Goal: Book appointment/travel/reservation

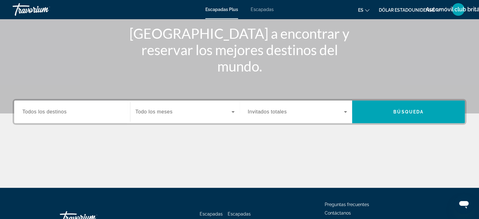
scroll to position [94, 0]
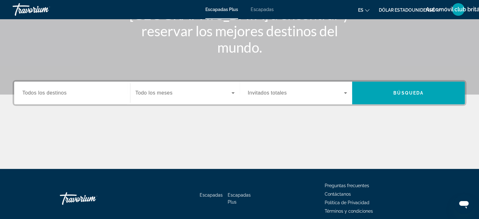
click at [28, 91] on span "Todos los destinos" at bounding box center [44, 92] width 44 height 5
click at [28, 91] on input "Destination Todos los destinos" at bounding box center [72, 93] width 100 height 8
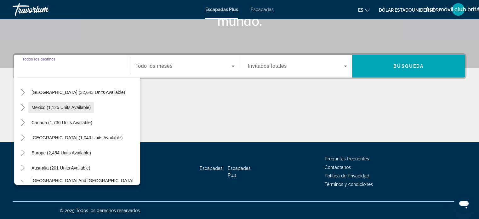
scroll to position [31, 0]
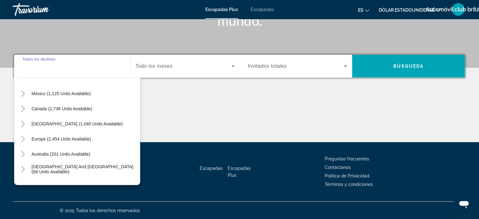
click at [49, 141] on button "Europe (2,454 units available)" at bounding box center [61, 138] width 66 height 11
type input "**********"
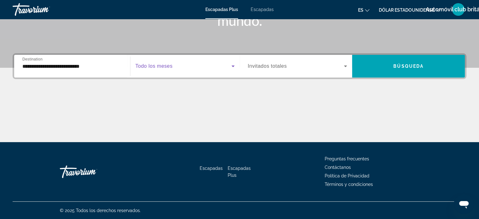
click at [187, 67] on span "Widget de búsqueda" at bounding box center [183, 66] width 96 height 8
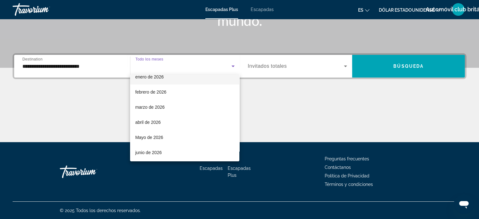
scroll to position [94, 0]
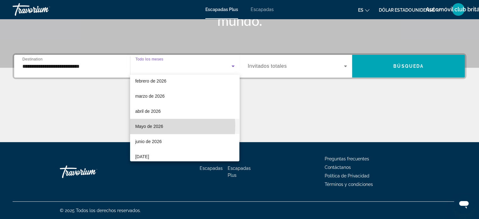
click at [152, 126] on font "Mayo de 2026" at bounding box center [149, 126] width 28 height 5
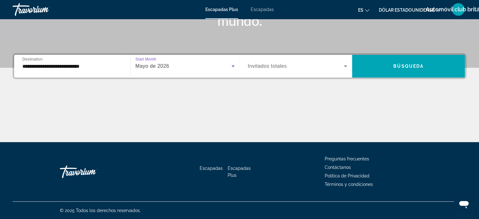
click at [340, 66] on span "Widget de búsqueda" at bounding box center [296, 66] width 96 height 8
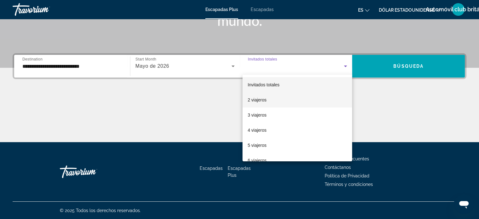
click at [257, 100] on font "2 viajeros" at bounding box center [257, 99] width 19 height 5
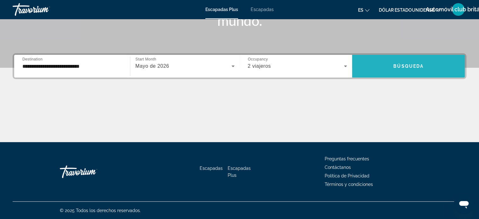
click at [396, 64] on span "Búsqueda" at bounding box center [408, 66] width 30 height 5
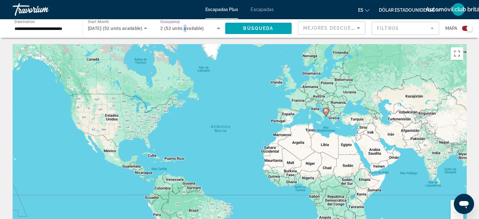
click at [185, 27] on span "2 (52 units available)" at bounding box center [182, 28] width 44 height 5
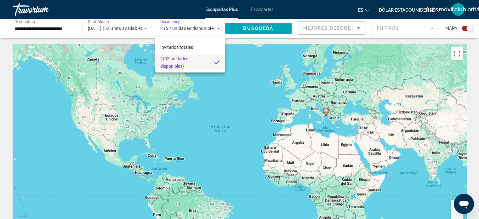
drag, startPoint x: 219, startPoint y: 98, endPoint x: 214, endPoint y: 90, distance: 10.0
click at [219, 98] on div at bounding box center [239, 109] width 479 height 219
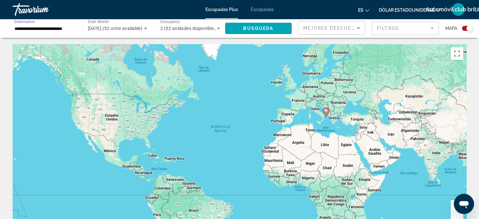
click at [69, 25] on input "**********" at bounding box center [44, 29] width 60 height 8
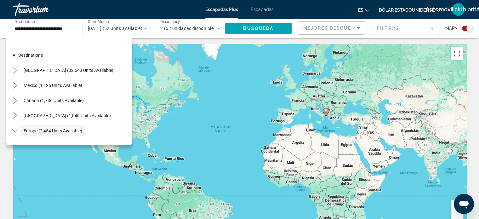
scroll to position [37, 0]
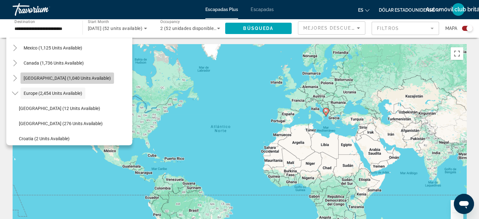
click at [58, 77] on span "[GEOGRAPHIC_DATA] (1,040 units available)" at bounding box center [67, 78] width 87 height 5
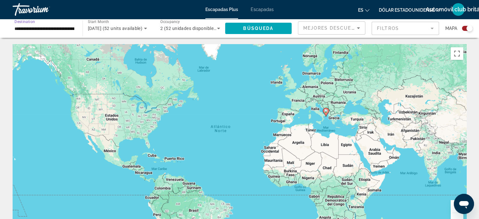
click at [143, 29] on icon "Search widget" at bounding box center [146, 29] width 8 height 8
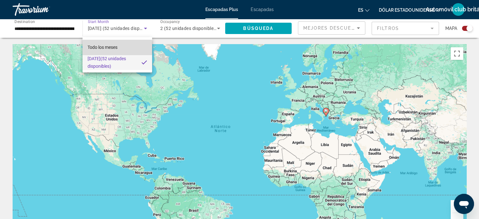
click at [113, 48] on font "Todo los meses" at bounding box center [103, 47] width 30 height 5
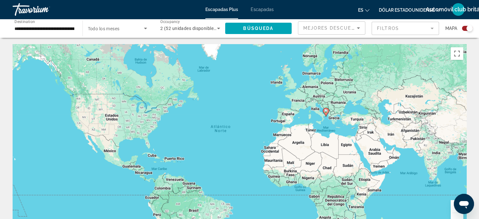
click at [111, 28] on span "Todo los meses" at bounding box center [104, 28] width 32 height 5
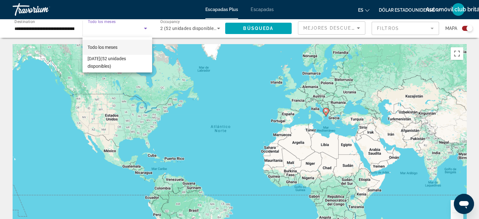
click at [174, 30] on div at bounding box center [239, 109] width 479 height 219
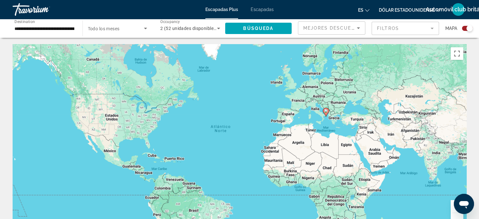
click at [144, 28] on icon "Search widget" at bounding box center [145, 29] width 3 height 2
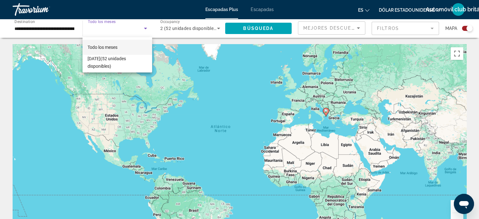
click at [115, 48] on font "Todo los meses" at bounding box center [103, 47] width 30 height 5
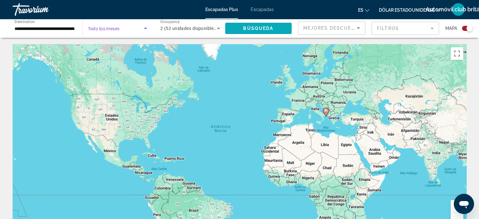
click at [257, 25] on span "Search widget" at bounding box center [258, 28] width 67 height 15
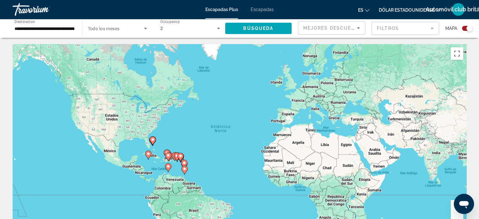
click at [75, 28] on div "**********" at bounding box center [44, 29] width 70 height 18
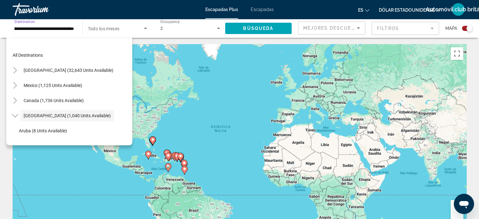
scroll to position [22, 0]
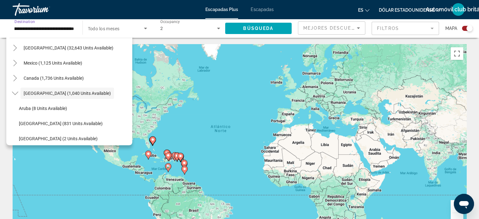
click at [76, 28] on div "**********" at bounding box center [44, 29] width 70 height 18
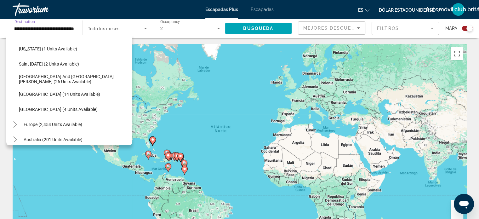
scroll to position [189, 0]
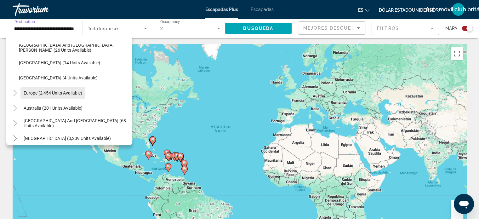
click at [53, 95] on span "Europe (2,454 units available)" at bounding box center [53, 92] width 59 height 5
type input "**********"
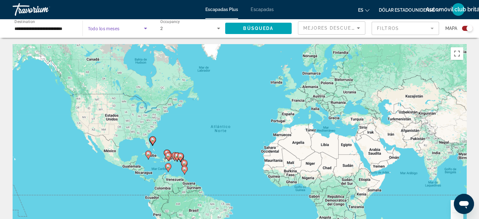
click at [146, 26] on icon "Search widget" at bounding box center [146, 29] width 8 height 8
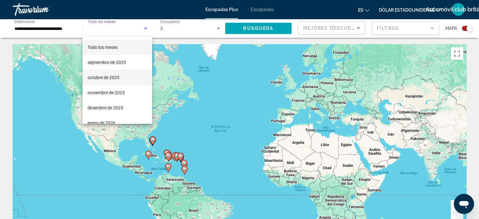
click at [113, 77] on font "octubre de 2025" at bounding box center [104, 77] width 32 height 5
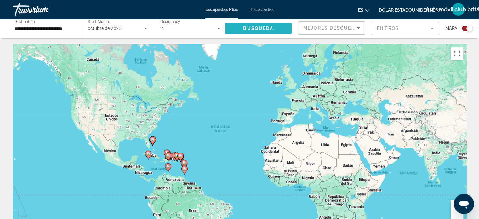
click at [256, 26] on span "Búsqueda" at bounding box center [258, 28] width 30 height 5
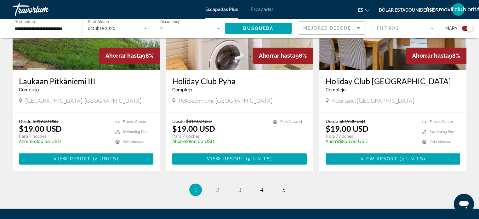
scroll to position [976, 0]
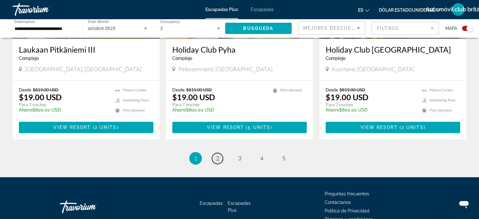
click at [217, 155] on span "2" at bounding box center [217, 158] width 3 height 7
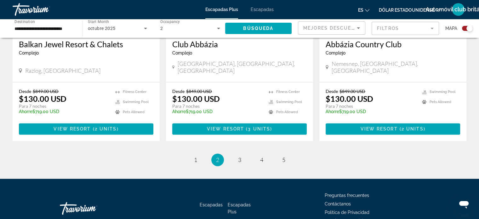
scroll to position [976, 0]
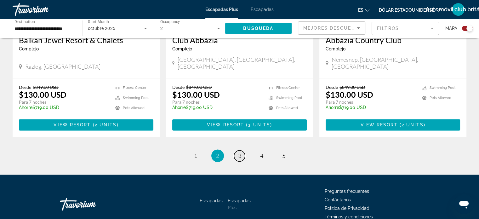
click at [239, 152] on span "3" at bounding box center [239, 155] width 3 height 7
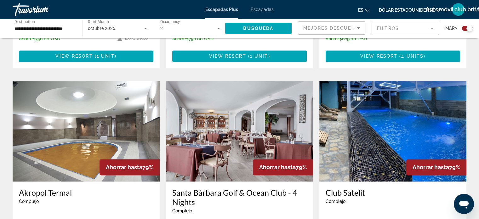
scroll to position [882, 0]
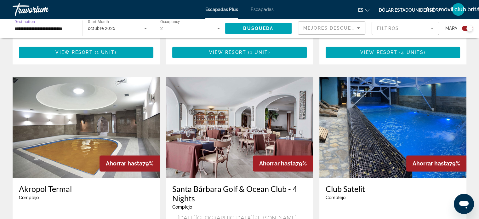
click at [73, 28] on input "**********" at bounding box center [44, 29] width 60 height 8
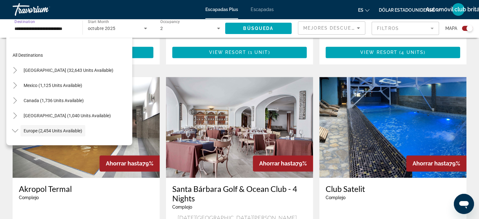
scroll to position [37, 0]
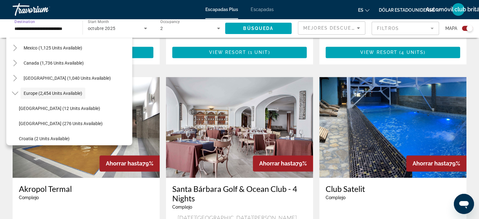
click at [147, 77] on img "Contenido principal" at bounding box center [86, 127] width 147 height 101
